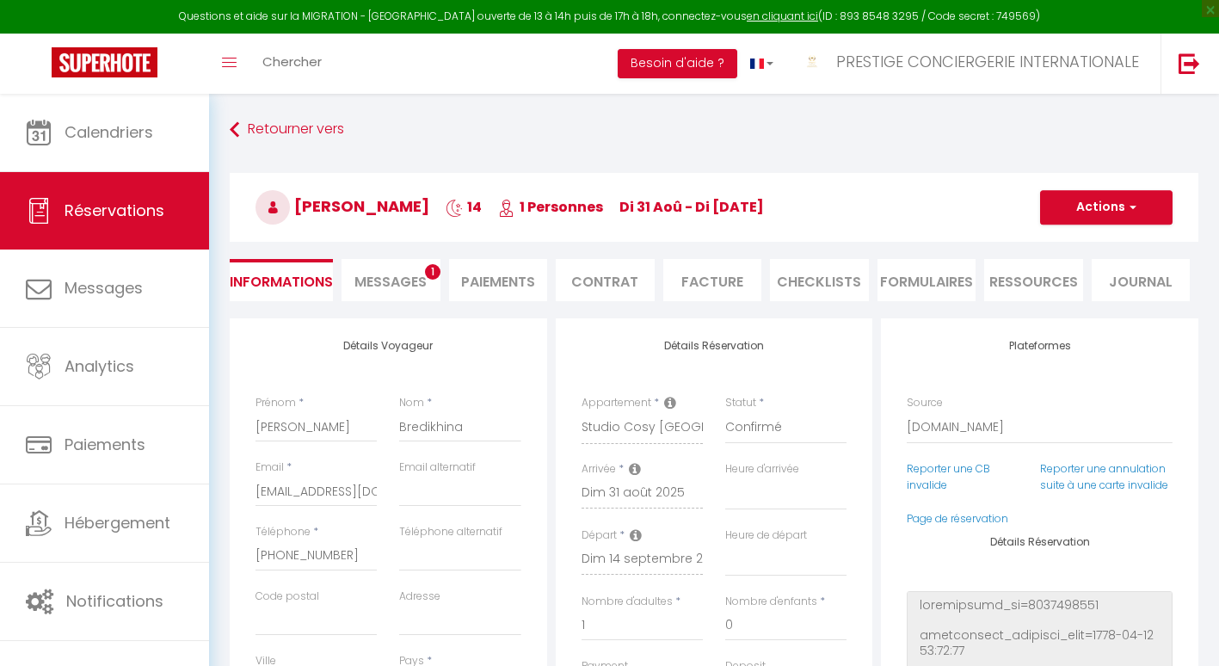
select select "RU"
select select "56473"
select select
select select "14"
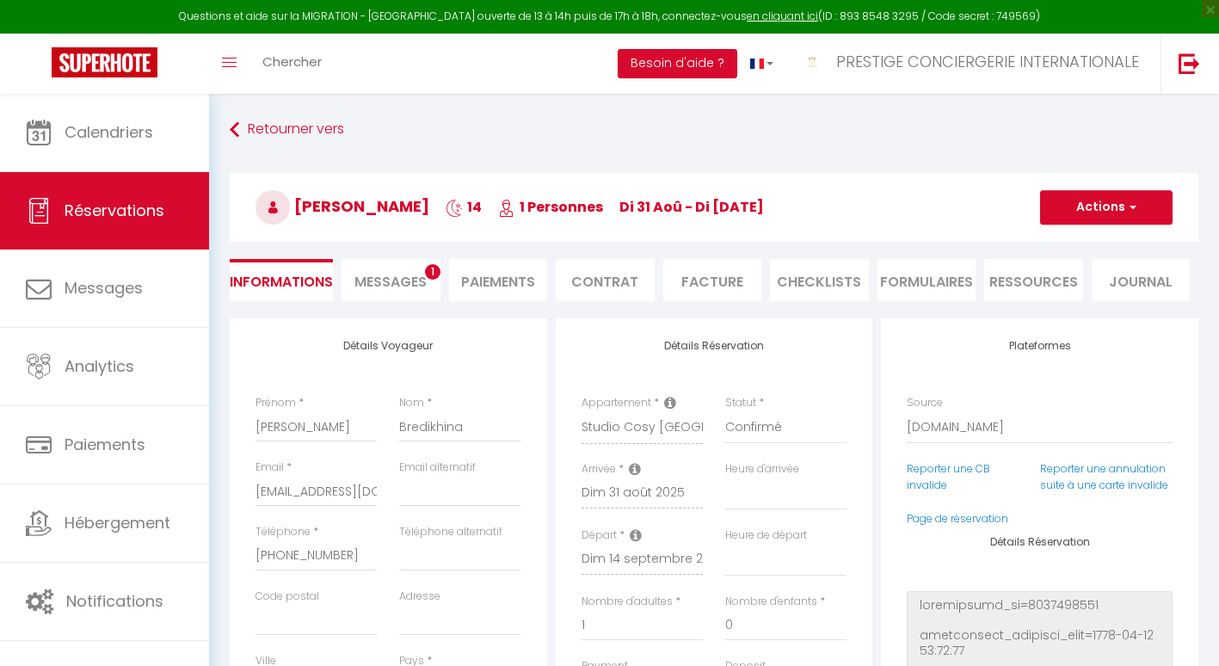
select select "2"
click at [395, 280] on span "Messages" at bounding box center [391, 282] width 72 height 20
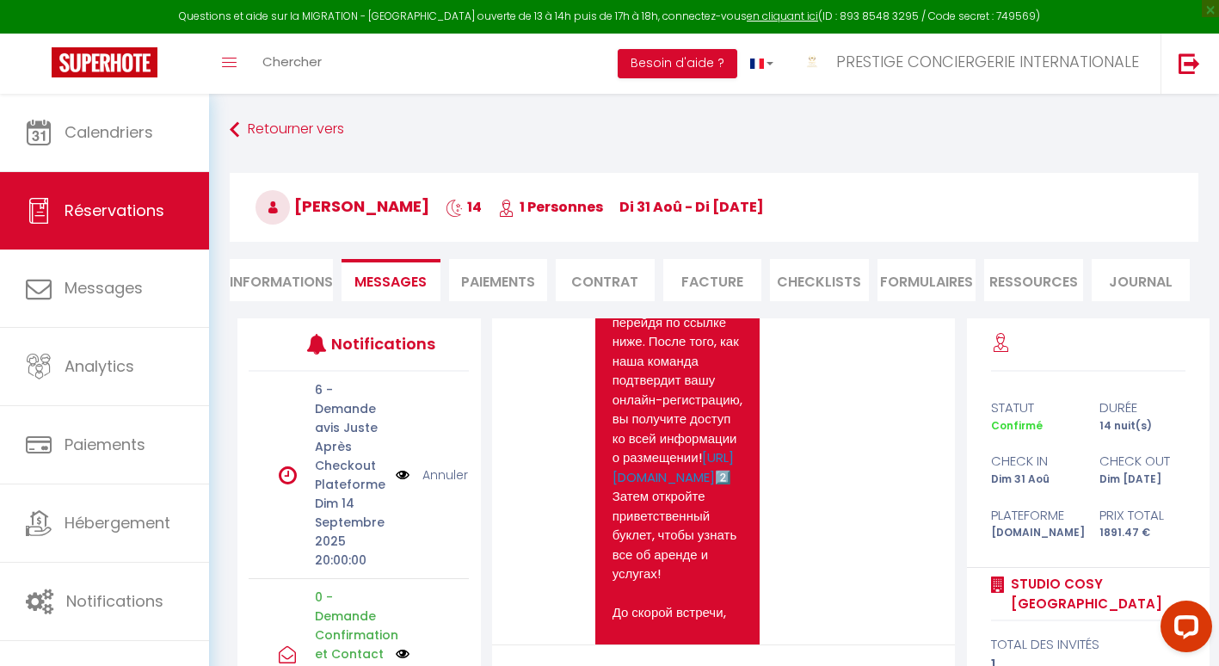
scroll to position [1627, 0]
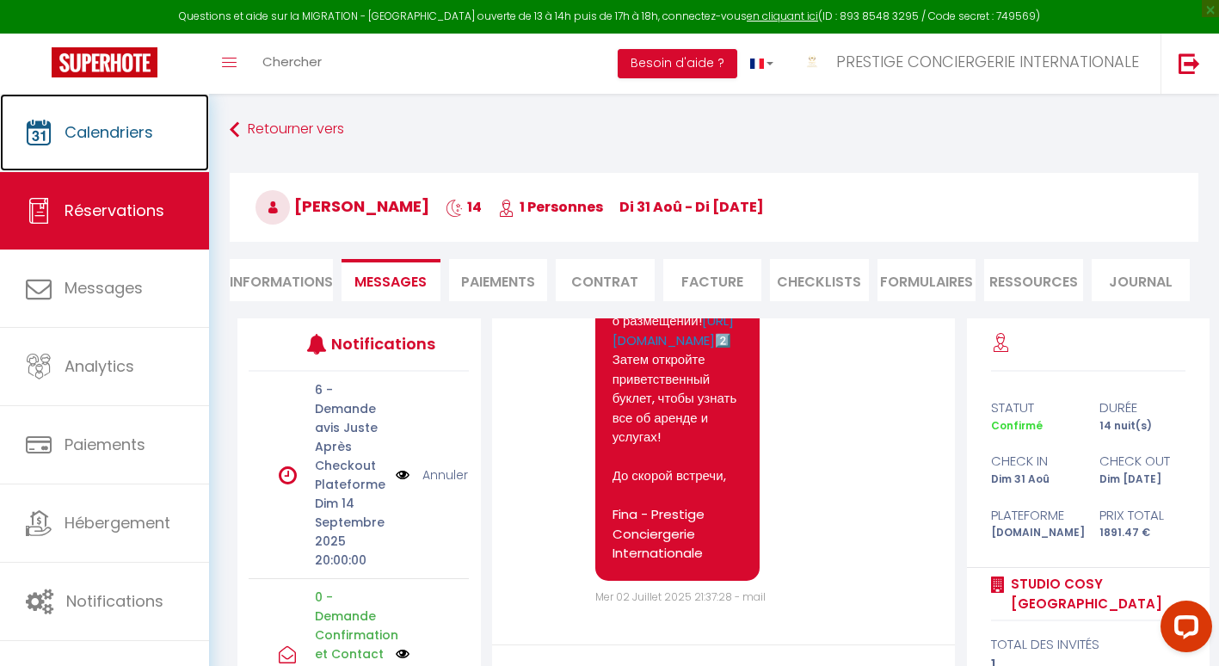
click at [128, 128] on span "Calendriers" at bounding box center [109, 132] width 89 height 22
